Goal: Task Accomplishment & Management: Use online tool/utility

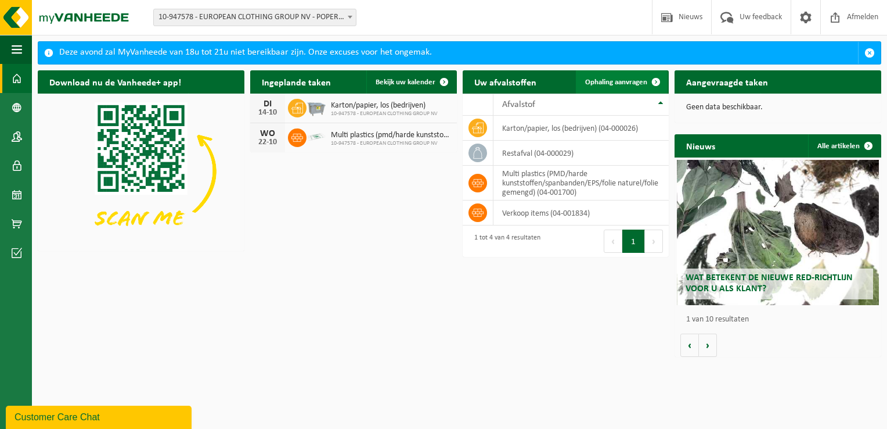
click at [653, 80] on span at bounding box center [656, 81] width 23 height 23
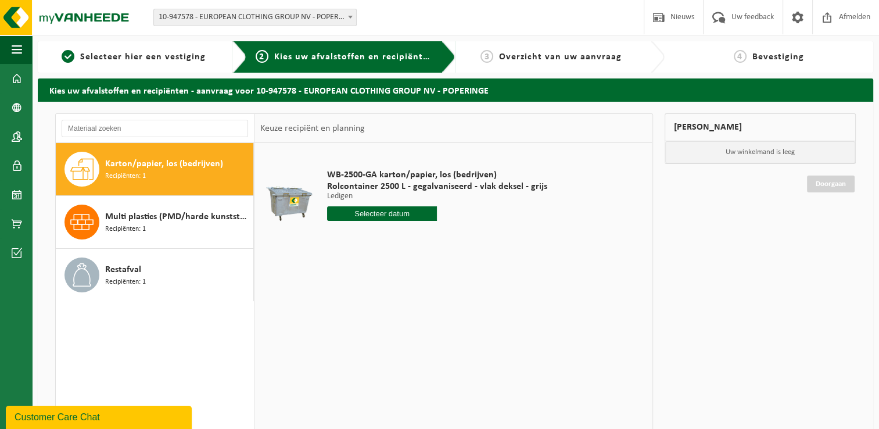
click at [174, 157] on span "Karton/papier, los (bedrijven)" at bounding box center [164, 164] width 118 height 14
click at [345, 215] on input "text" at bounding box center [382, 213] width 110 height 15
click at [340, 336] on div "20" at bounding box center [338, 335] width 20 height 19
type input "Van 2025-10-20"
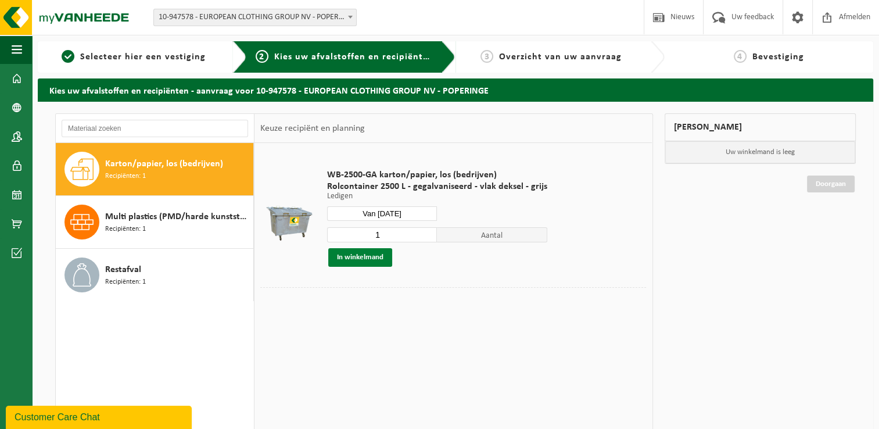
click at [357, 257] on button "In winkelmand" at bounding box center [360, 257] width 64 height 19
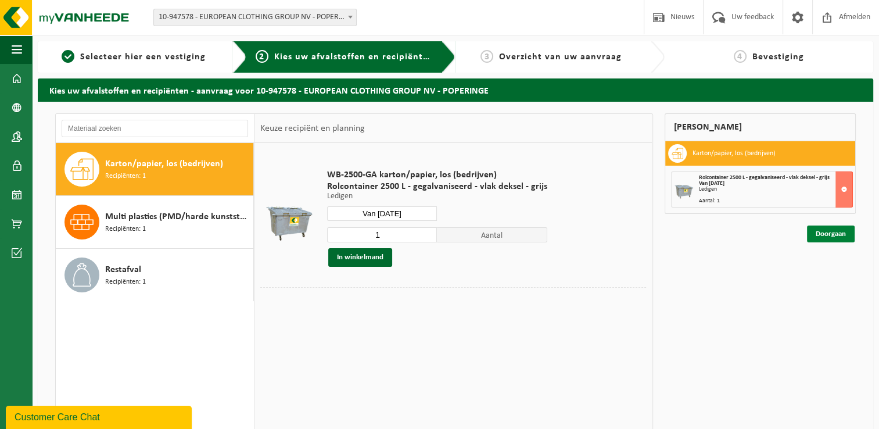
click at [827, 236] on link "Doorgaan" at bounding box center [831, 233] width 48 height 17
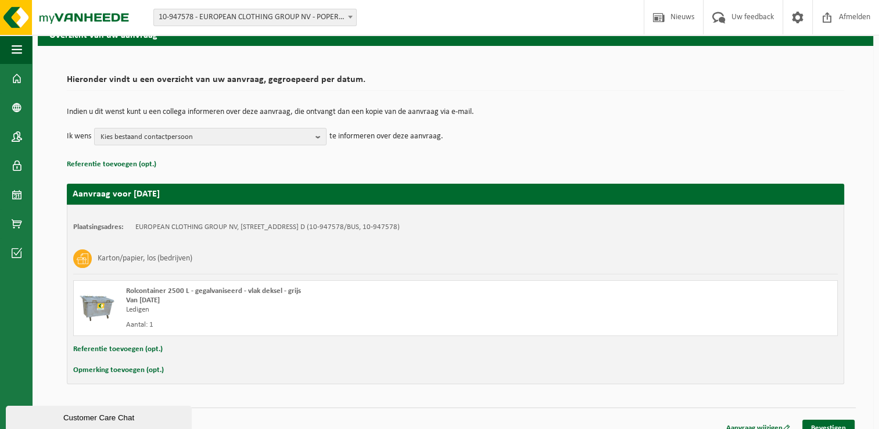
scroll to position [69, 0]
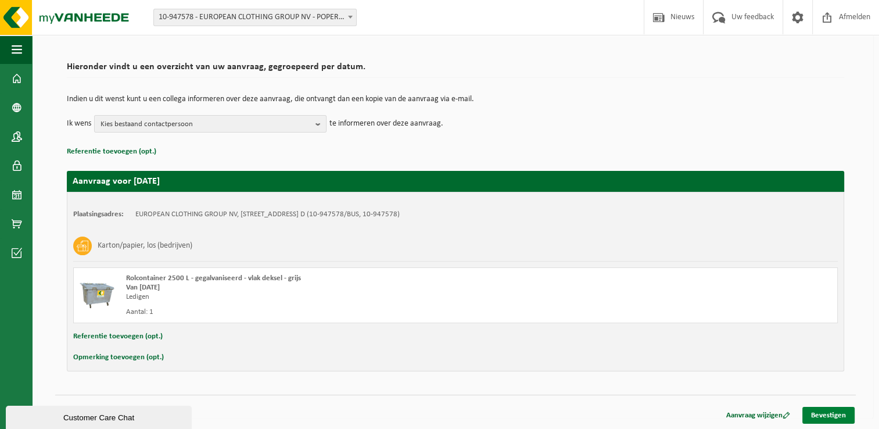
click at [830, 413] on link "Bevestigen" at bounding box center [828, 415] width 52 height 17
